Goal: Task Accomplishment & Management: Manage account settings

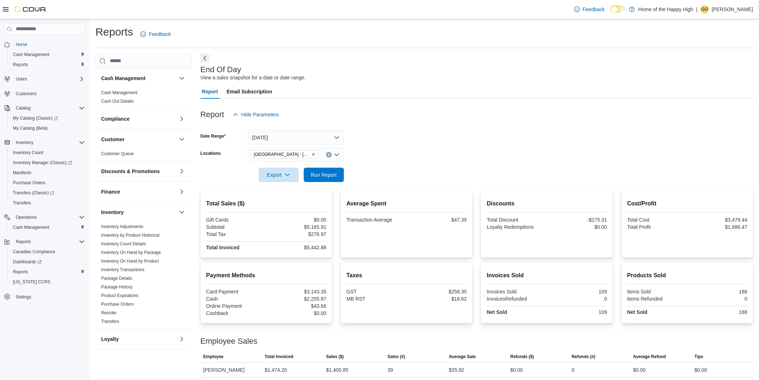
scroll to position [249, 0]
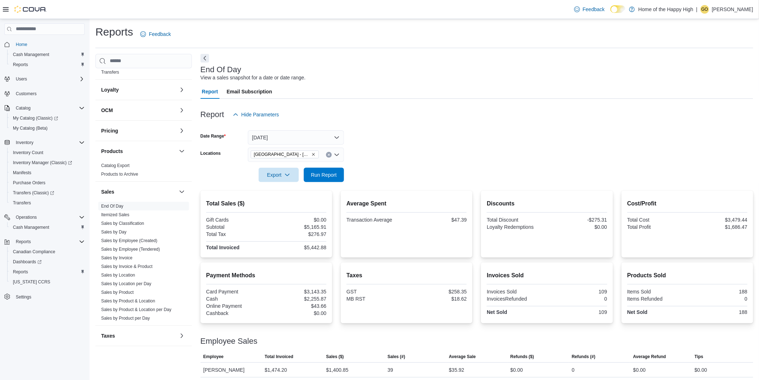
click at [734, 7] on p "Gaylene Odnokon" at bounding box center [732, 9] width 41 height 9
click at [707, 68] on span "Sign Out" at bounding box center [707, 71] width 19 height 7
